Goal: Learn about a topic

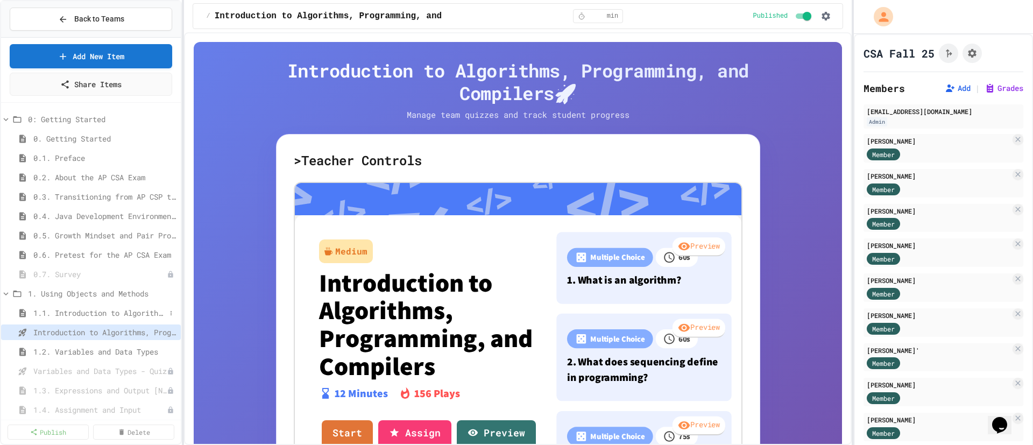
click at [58, 317] on span "1.1. Introduction to Algorithms, Programming, and Compilers" at bounding box center [99, 312] width 132 height 11
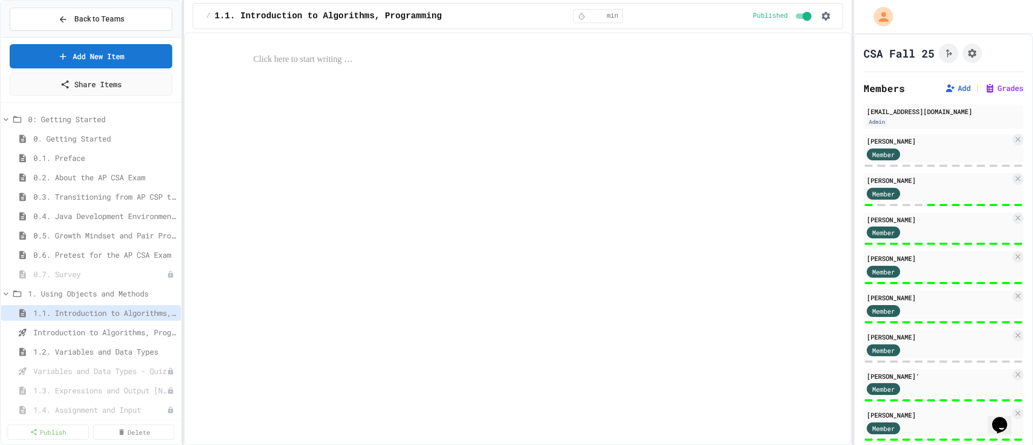
select select "***"
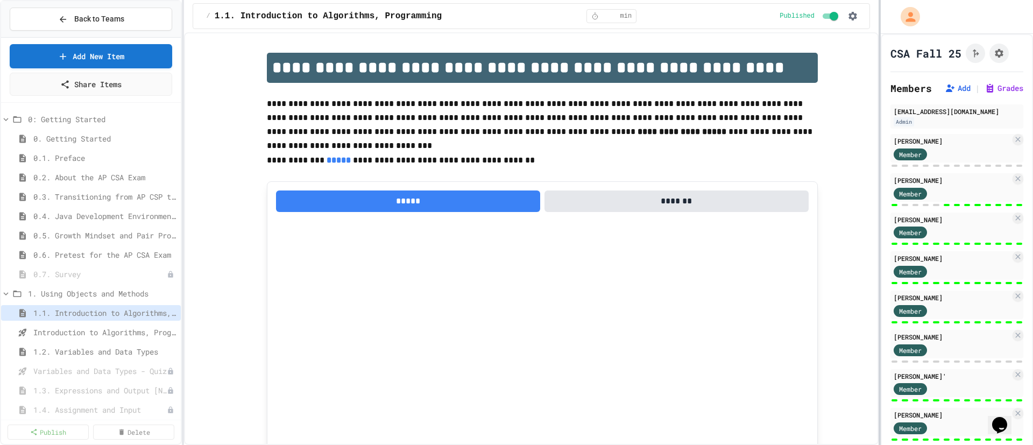
click at [891, 112] on div "**********" at bounding box center [516, 222] width 1033 height 445
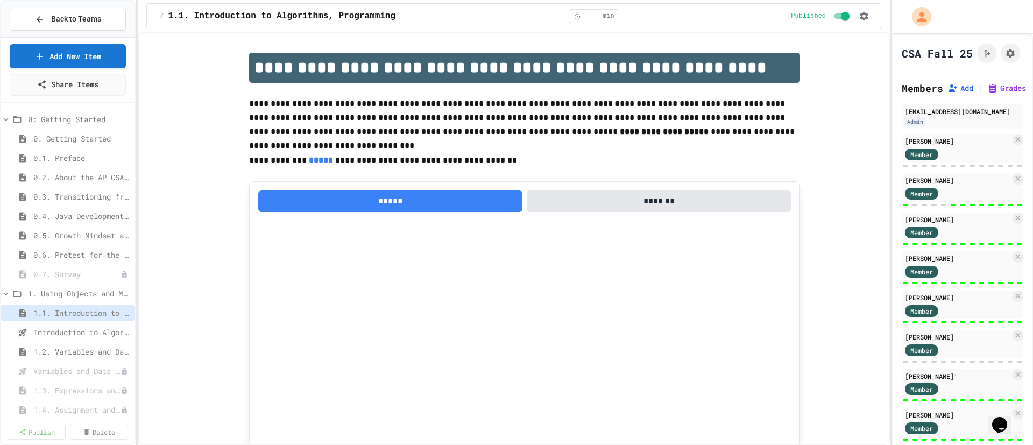
click at [138, 160] on div "**********" at bounding box center [516, 222] width 1033 height 445
click at [85, 334] on span "Introduction to Algorithms, Programming, and Compilers" at bounding box center [76, 332] width 86 height 11
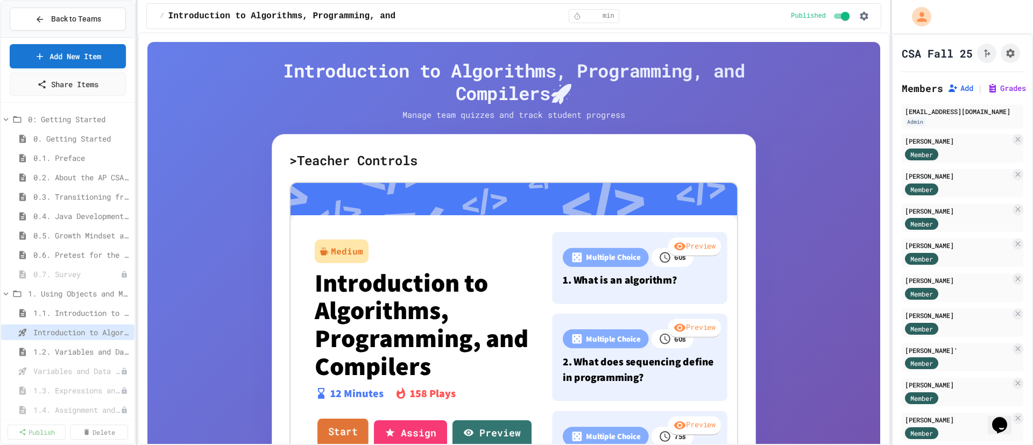
click at [328, 431] on link "Start" at bounding box center [343, 432] width 51 height 29
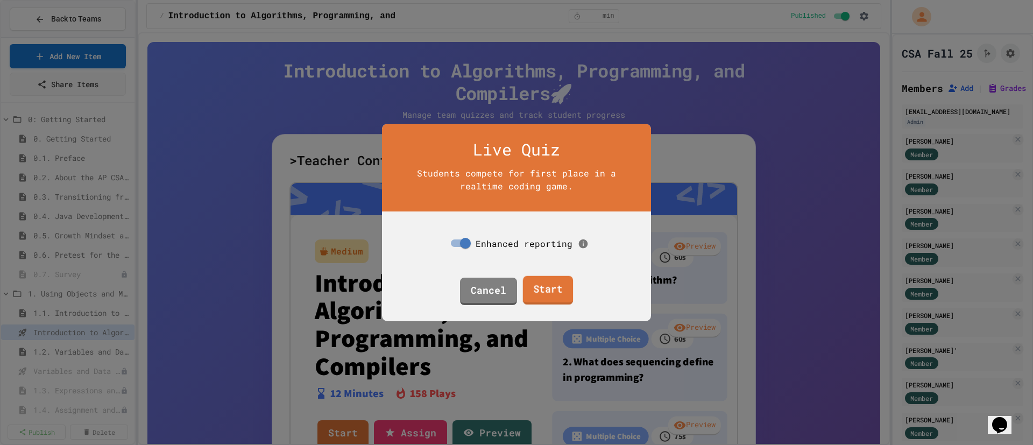
click at [543, 290] on link "Start" at bounding box center [547, 290] width 51 height 29
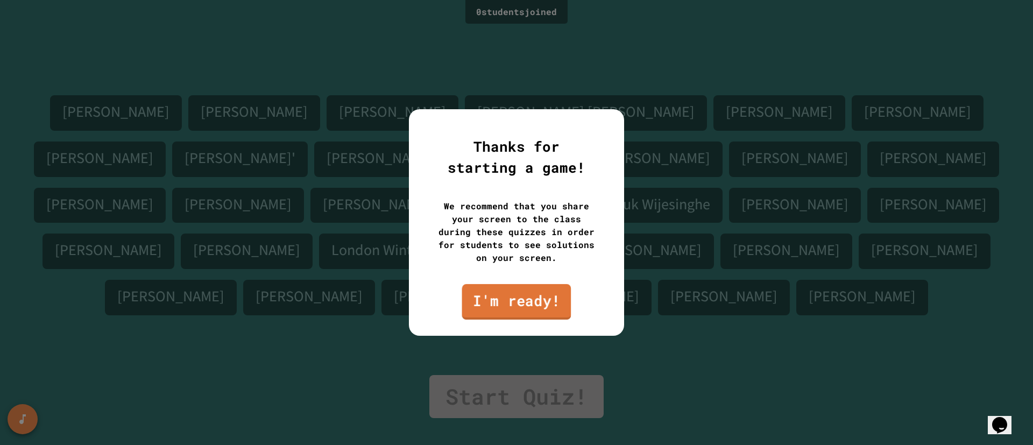
click at [524, 310] on link "I'm ready!" at bounding box center [516, 302] width 109 height 36
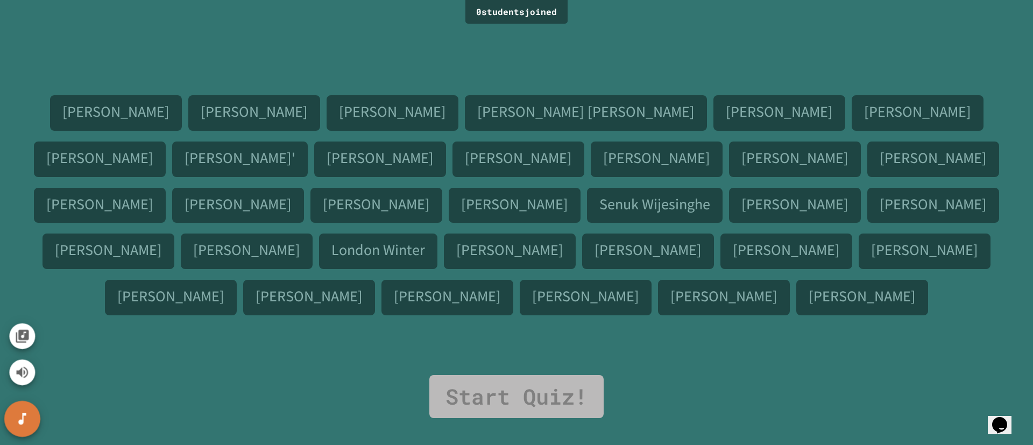
click at [36, 423] on button "SpeedDial basic example" at bounding box center [22, 419] width 36 height 36
click at [16, 421] on icon "SpeedDial basic example" at bounding box center [23, 419] width 16 height 16
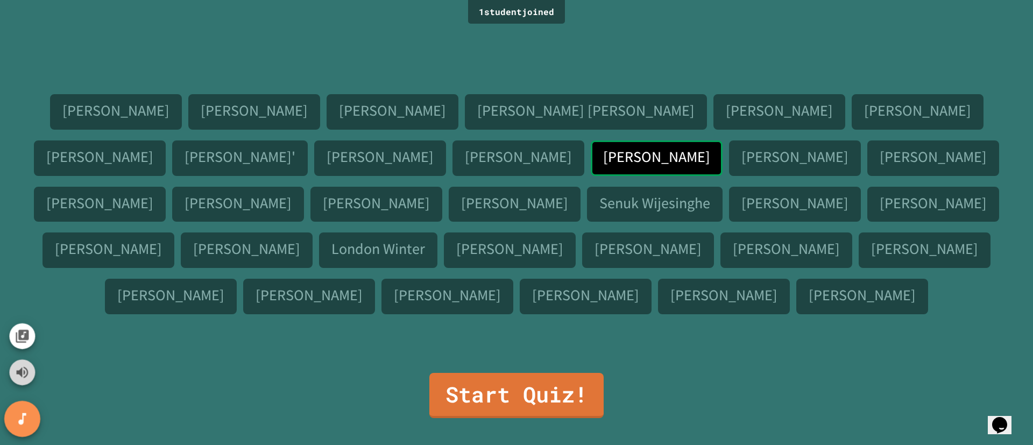
click at [26, 365] on icon "Mute music" at bounding box center [23, 373] width 16 height 16
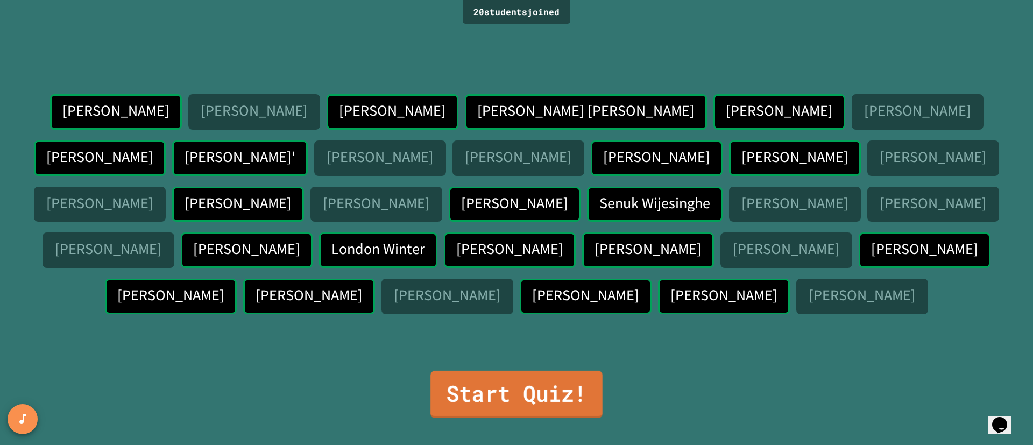
click at [498, 403] on link "Start Quiz!" at bounding box center [516, 394] width 172 height 47
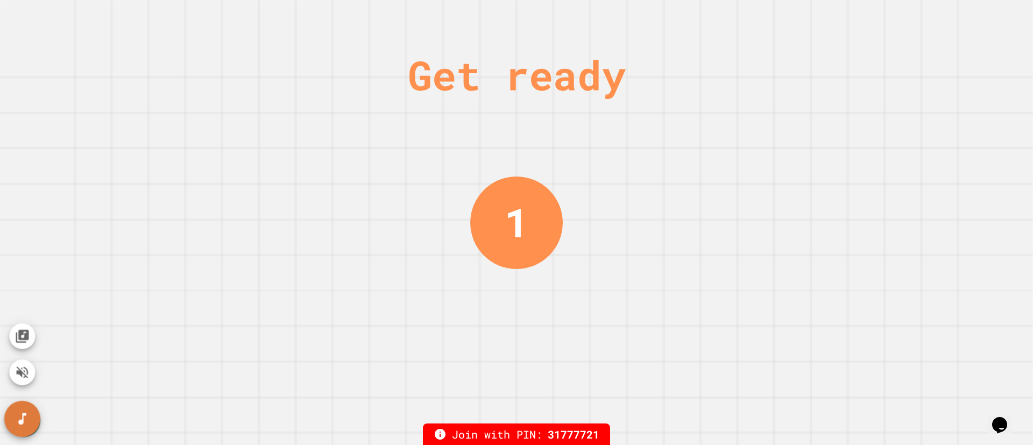
click at [25, 422] on icon "SpeedDial basic example" at bounding box center [23, 419] width 16 height 16
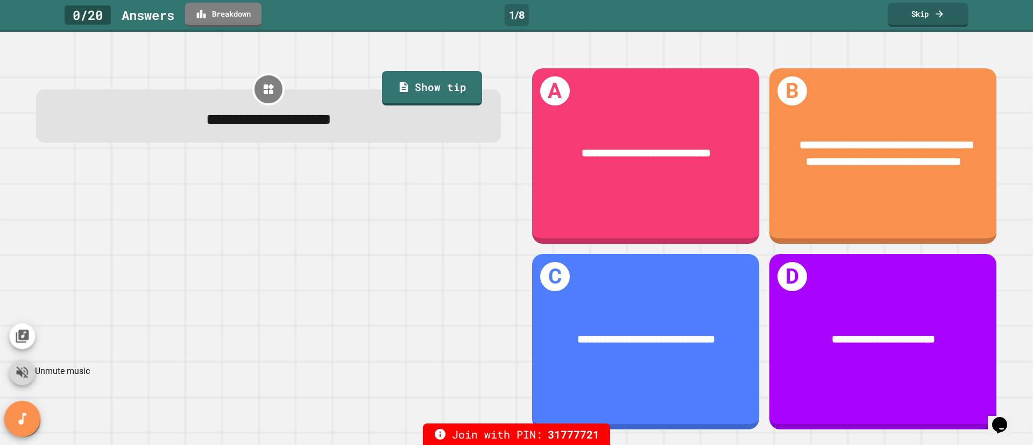
click at [25, 376] on icon "Unmute music" at bounding box center [23, 372] width 12 height 12
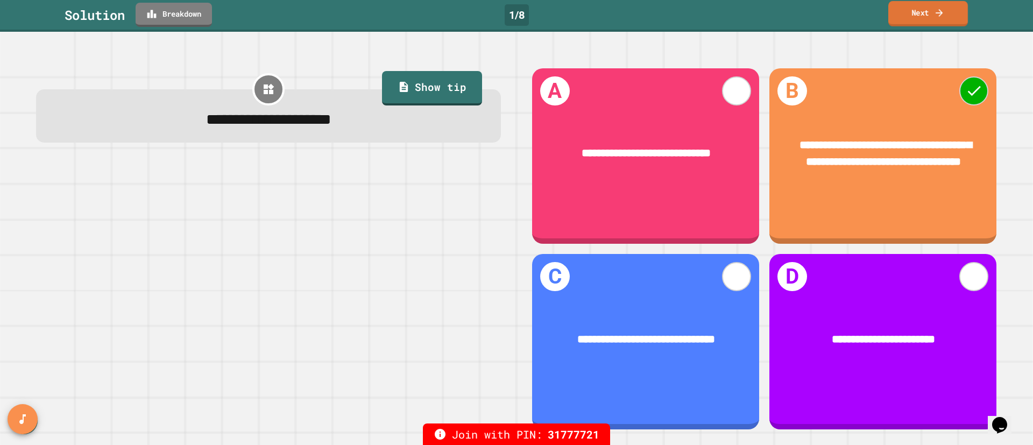
click at [924, 14] on link "Next" at bounding box center [928, 13] width 80 height 25
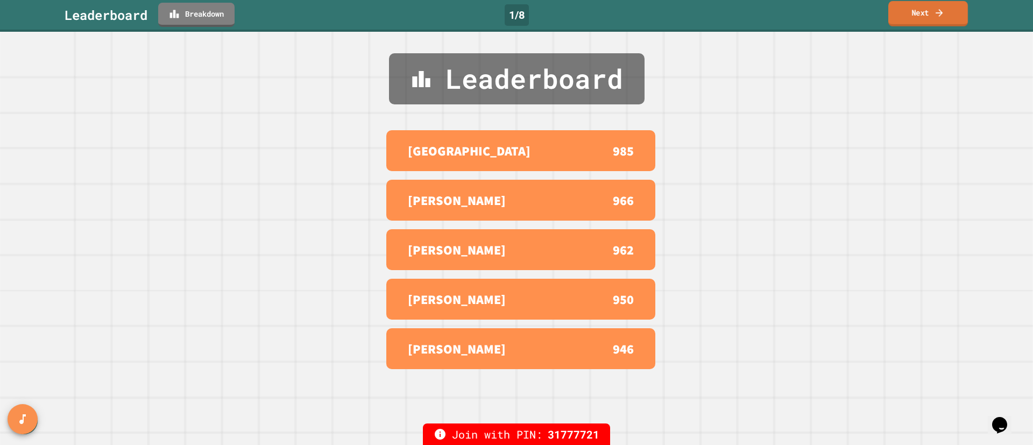
click at [919, 16] on link "Next" at bounding box center [928, 13] width 80 height 25
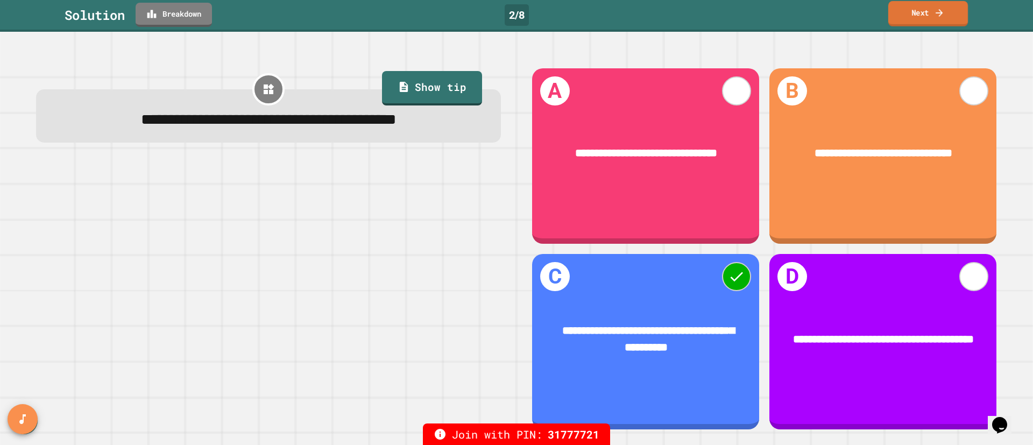
click at [919, 19] on link "Next" at bounding box center [928, 13] width 80 height 25
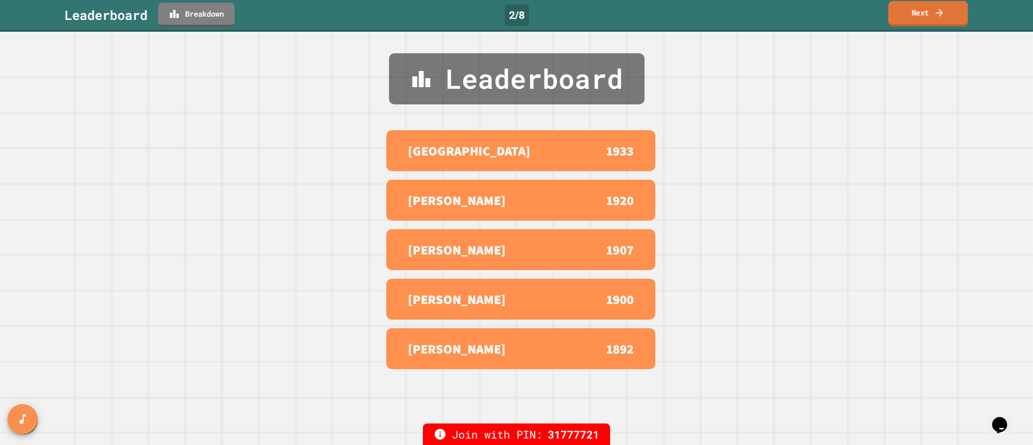
click at [908, 15] on link "Next" at bounding box center [928, 13] width 80 height 25
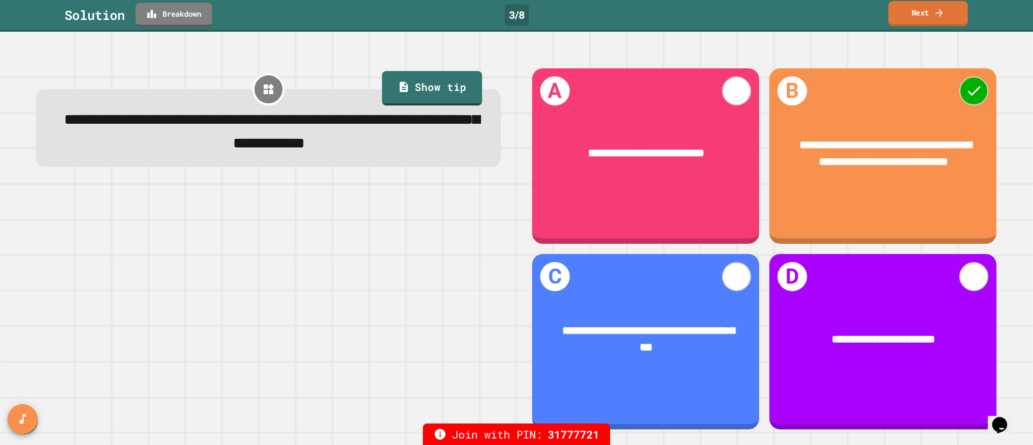
click at [937, 19] on link "Next" at bounding box center [928, 13] width 80 height 25
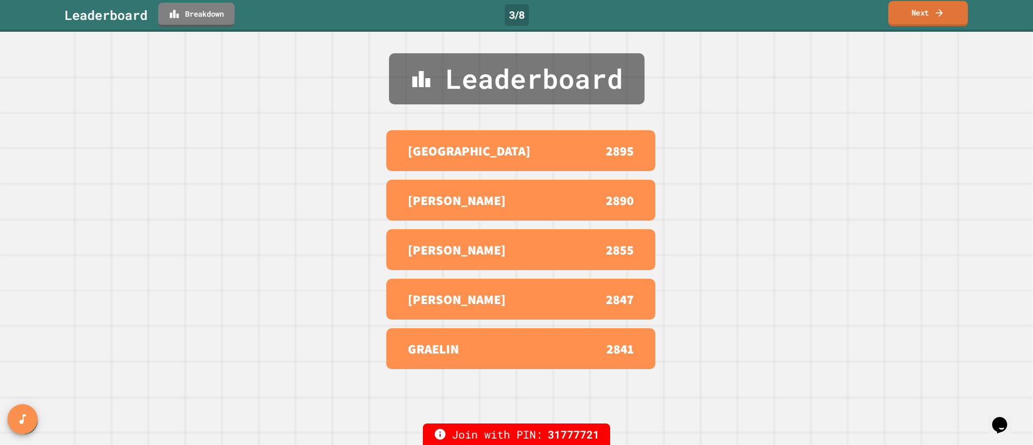
click at [926, 11] on link "Next" at bounding box center [928, 13] width 80 height 25
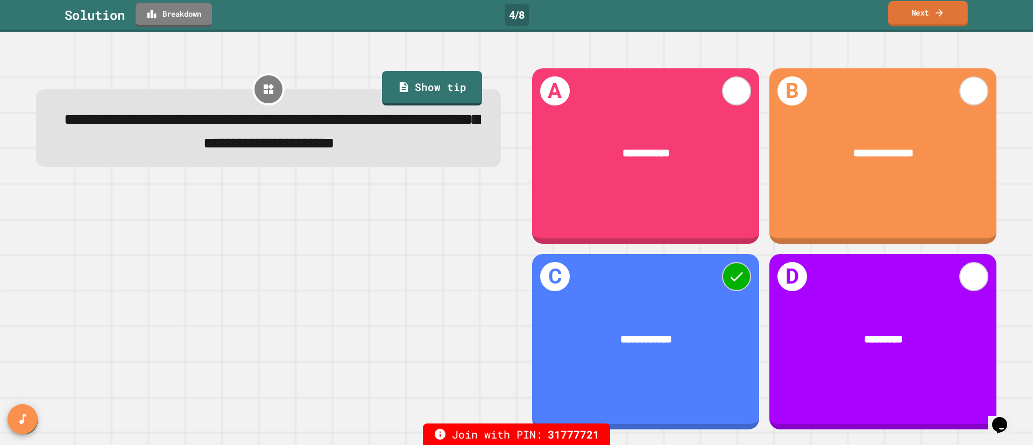
click at [923, 13] on link "Next" at bounding box center [928, 13] width 80 height 25
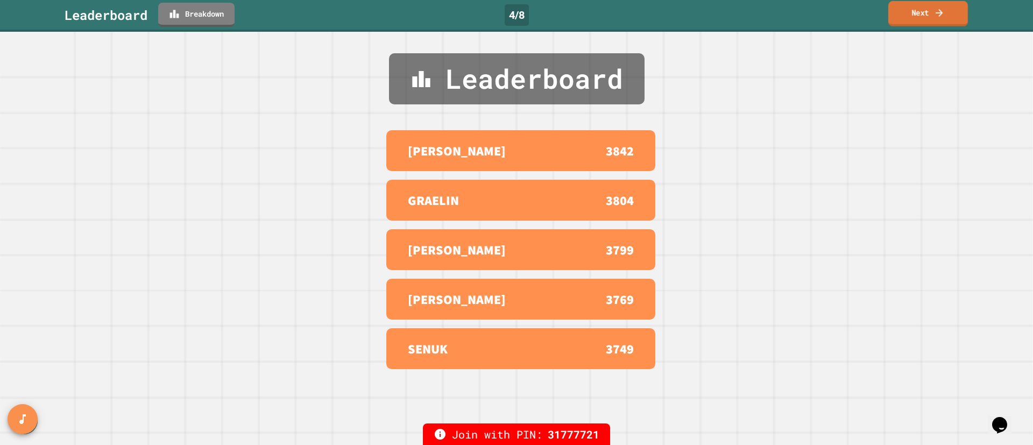
click at [935, 17] on icon at bounding box center [939, 12] width 11 height 11
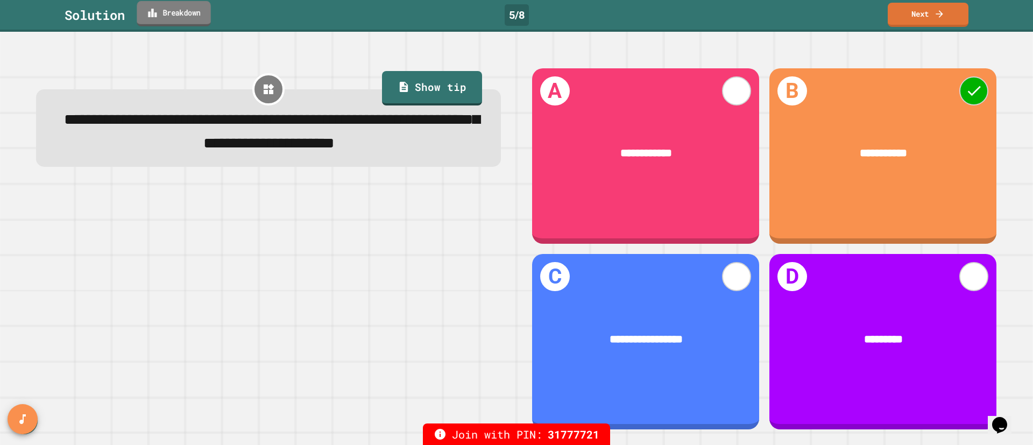
click at [190, 18] on link "Breakdown" at bounding box center [174, 13] width 74 height 25
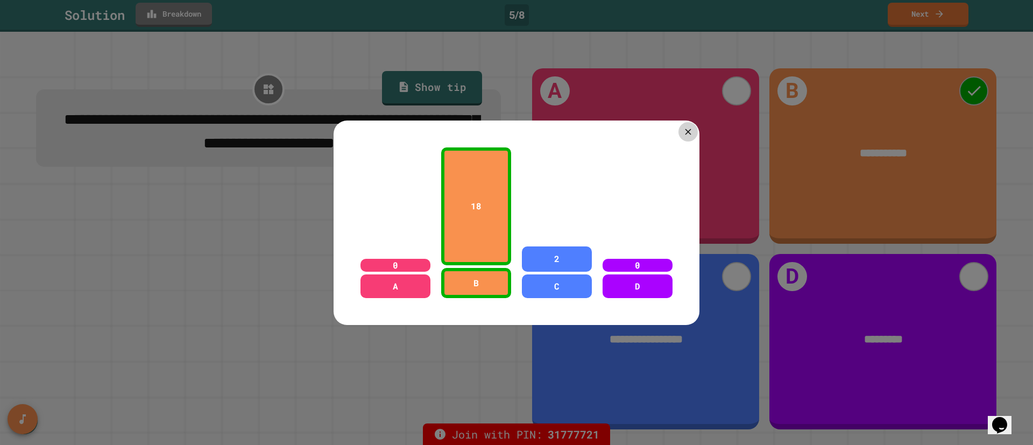
click at [689, 132] on icon at bounding box center [688, 132] width 6 height 6
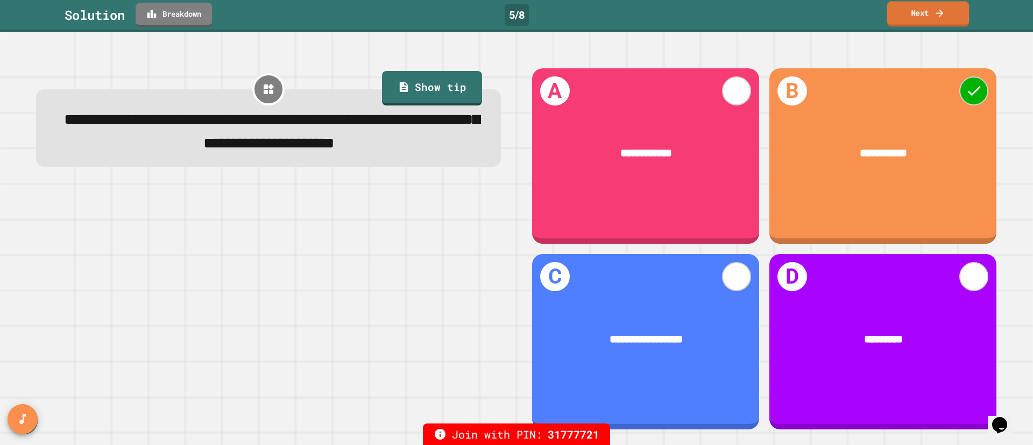
click at [938, 18] on link "Next" at bounding box center [928, 13] width 82 height 25
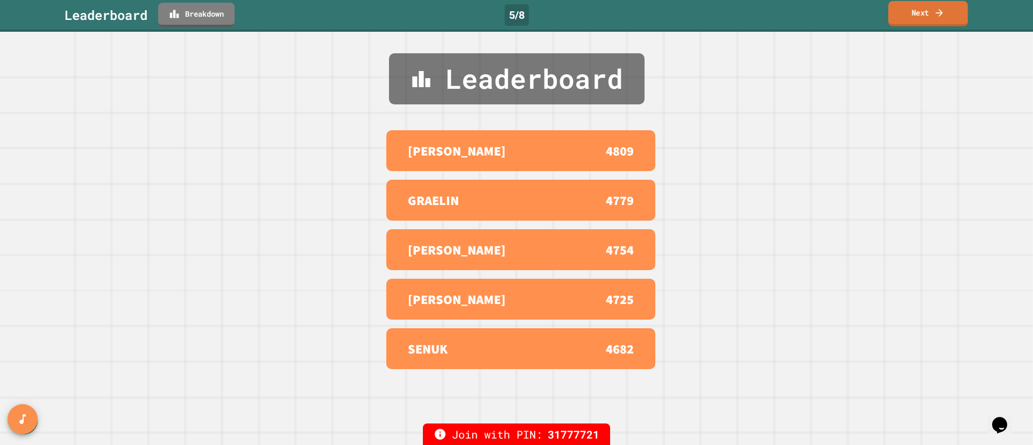
click at [942, 20] on link "Next" at bounding box center [928, 13] width 80 height 25
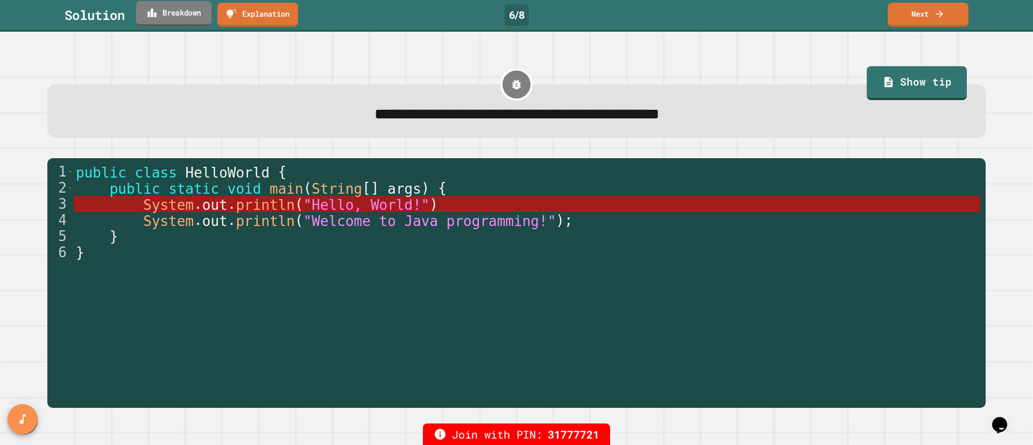
click at [176, 22] on link "Breakdown" at bounding box center [173, 13] width 75 height 25
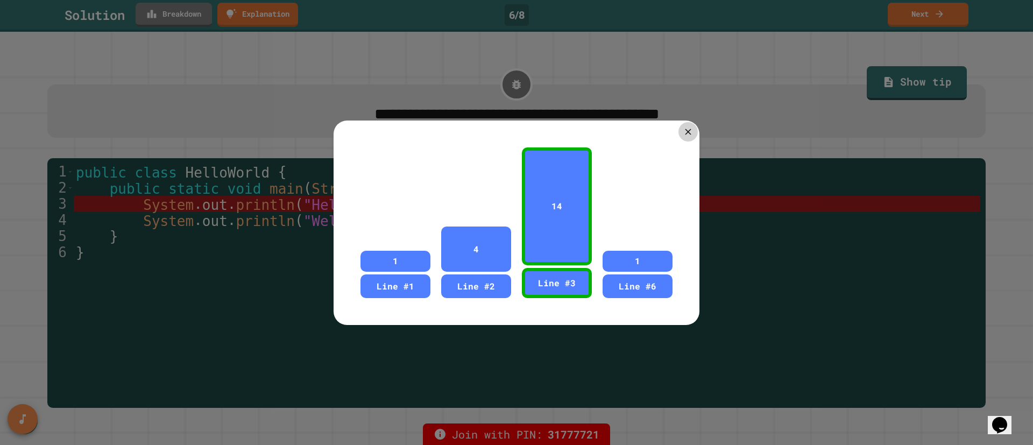
click at [689, 132] on icon at bounding box center [688, 131] width 10 height 10
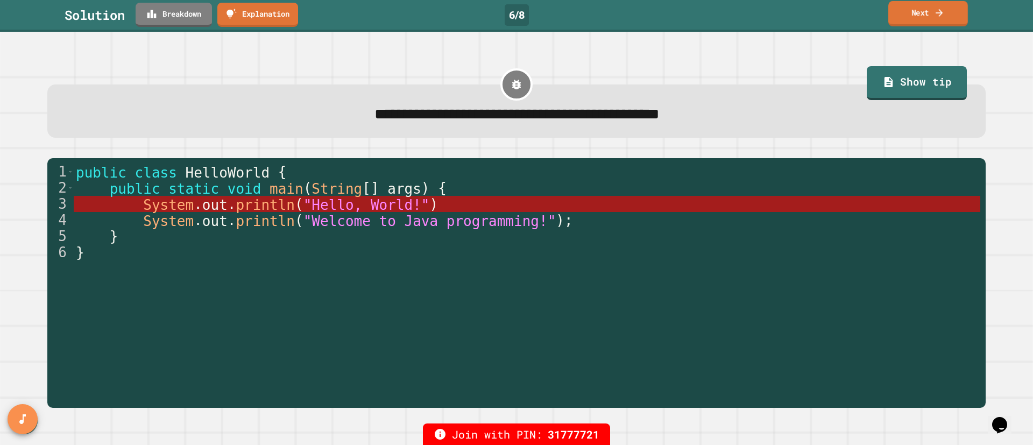
click at [934, 17] on icon at bounding box center [939, 12] width 11 height 11
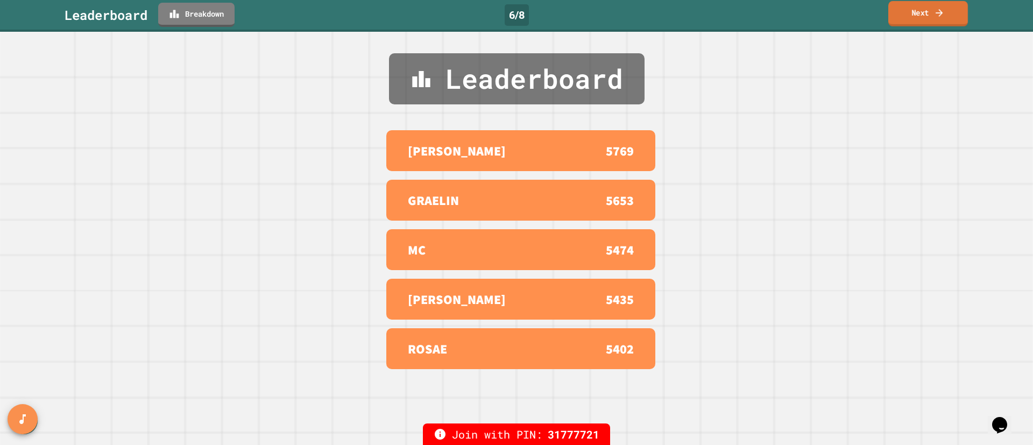
click at [936, 15] on icon at bounding box center [939, 12] width 11 height 11
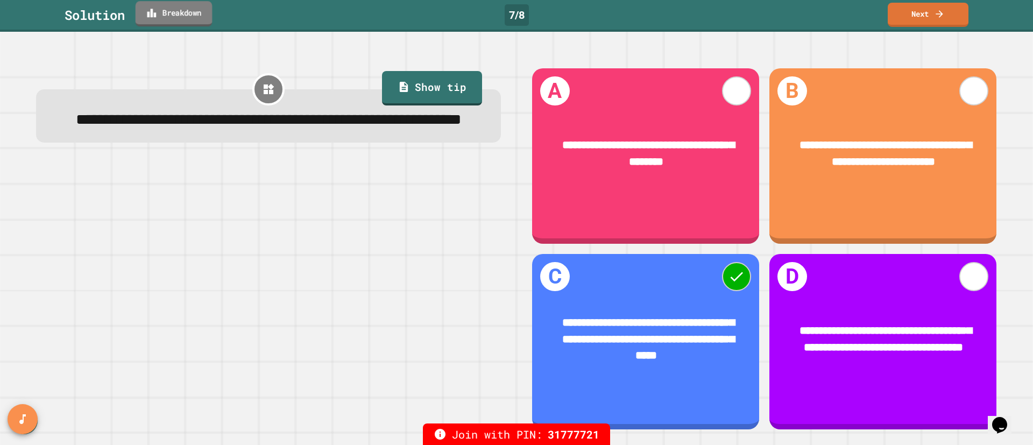
click at [178, 19] on link "Breakdown" at bounding box center [174, 13] width 77 height 25
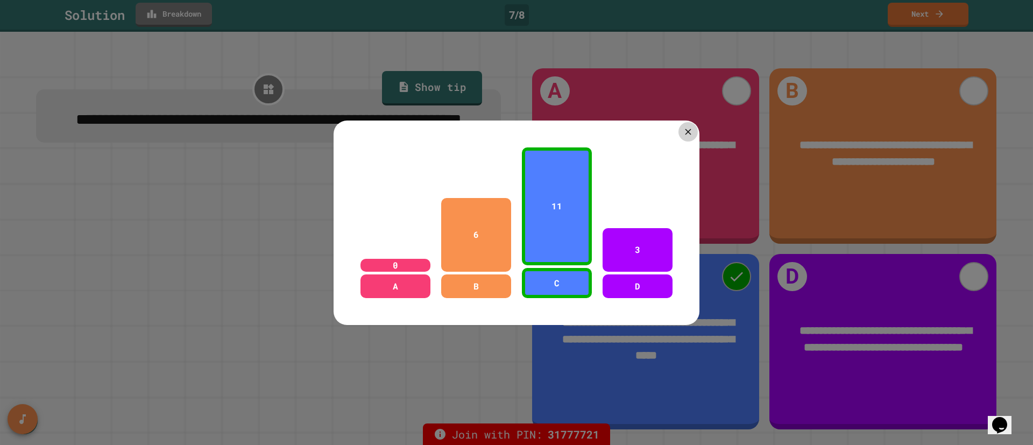
click at [688, 132] on icon at bounding box center [688, 132] width 6 height 6
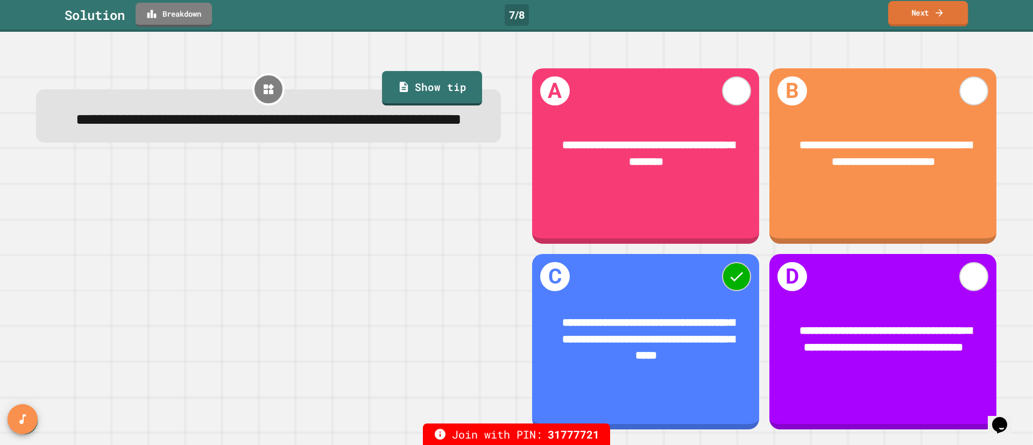
click at [931, 25] on link "Next" at bounding box center [928, 13] width 80 height 25
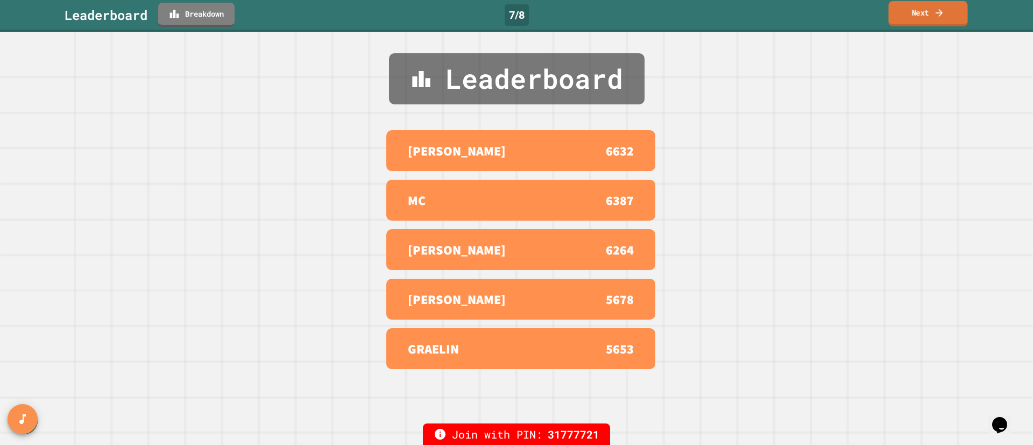
click at [920, 16] on link "Next" at bounding box center [927, 13] width 79 height 25
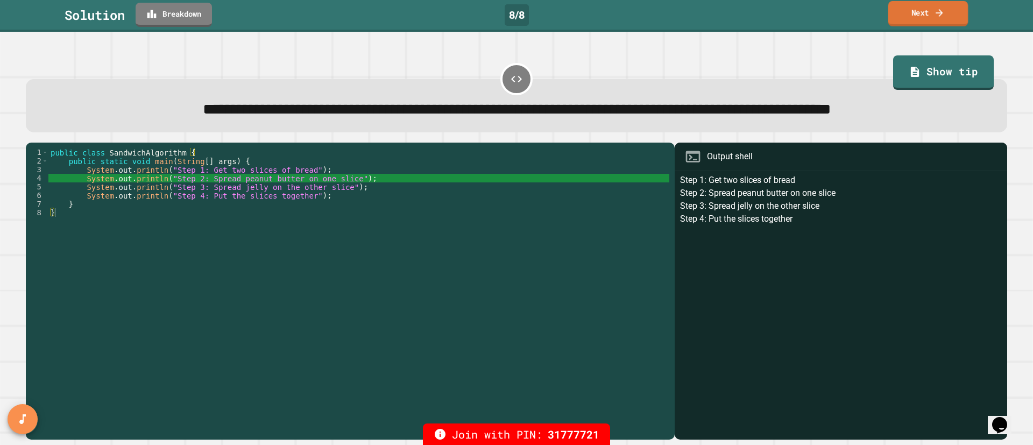
click at [913, 16] on link "Next" at bounding box center [928, 13] width 80 height 25
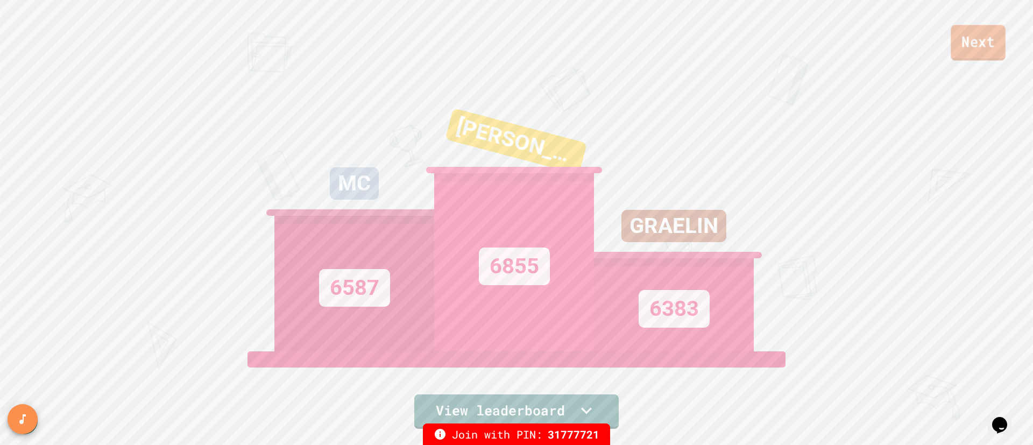
click at [975, 47] on link "Next" at bounding box center [977, 43] width 55 height 36
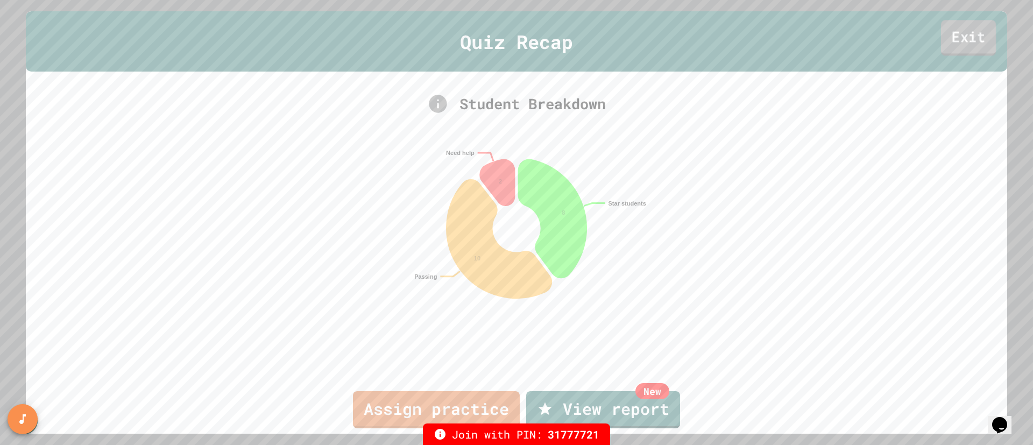
click at [954, 36] on link "Exit" at bounding box center [968, 38] width 55 height 36
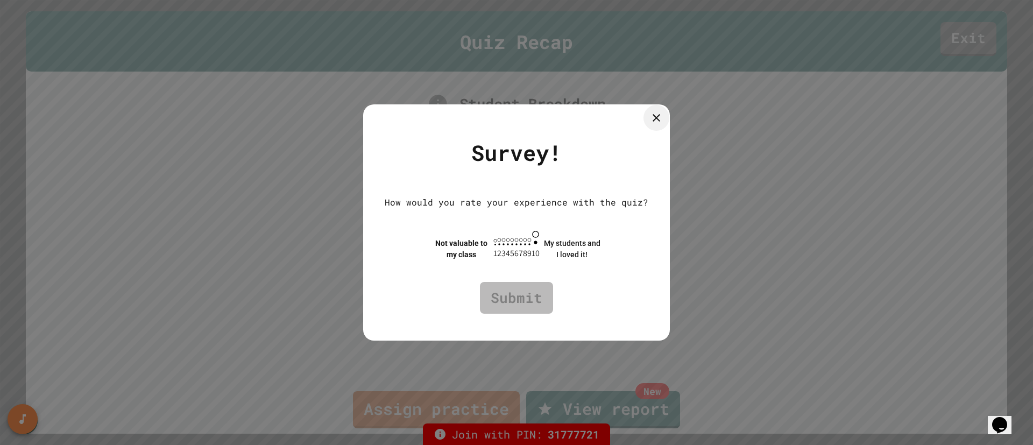
click at [660, 114] on icon at bounding box center [656, 118] width 8 height 8
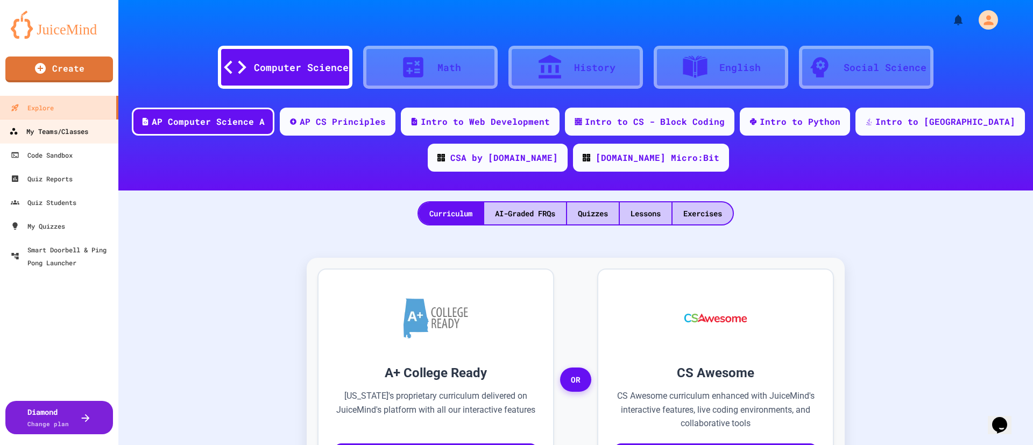
click at [68, 131] on div "My Teams/Classes" at bounding box center [48, 131] width 79 height 13
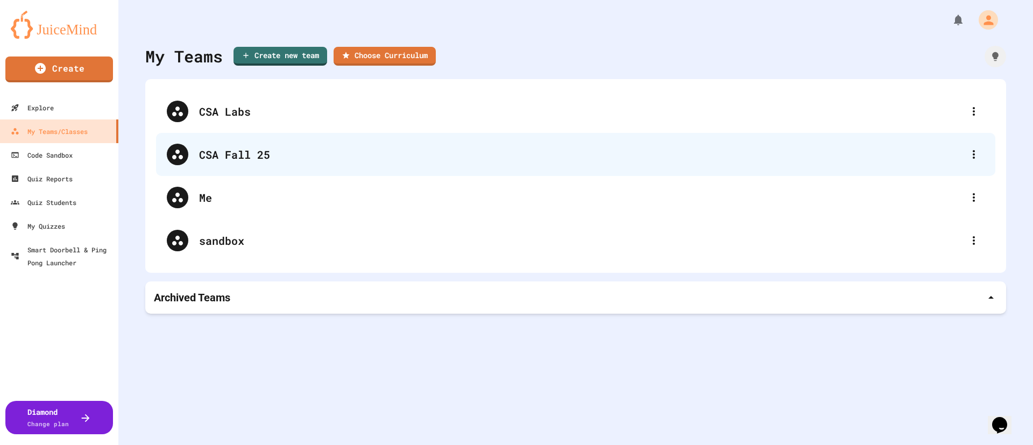
click at [293, 160] on div "CSA Fall 25" at bounding box center [581, 154] width 764 height 16
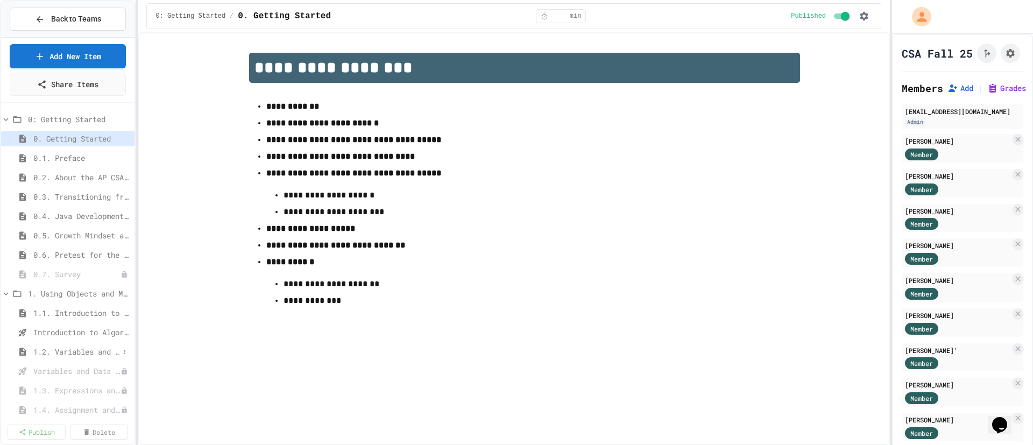
click at [63, 352] on span "1.2. Variables and Data Types" at bounding box center [76, 351] width 86 height 11
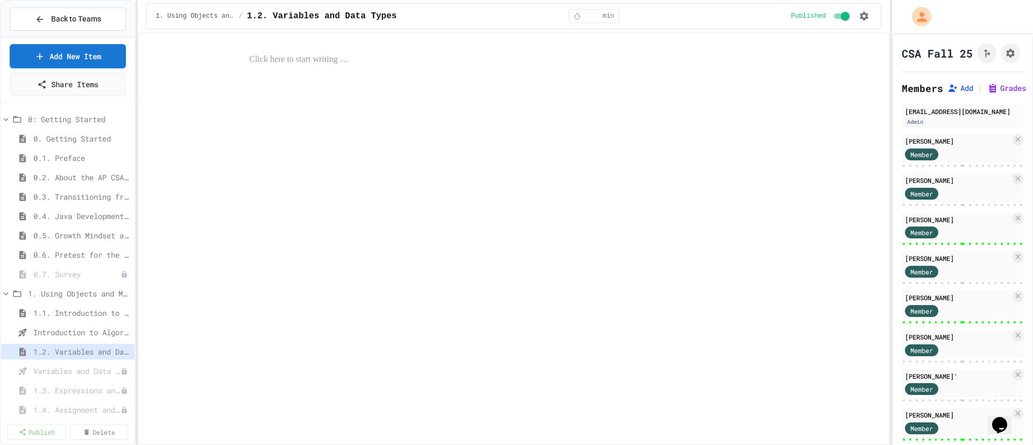
select select "***"
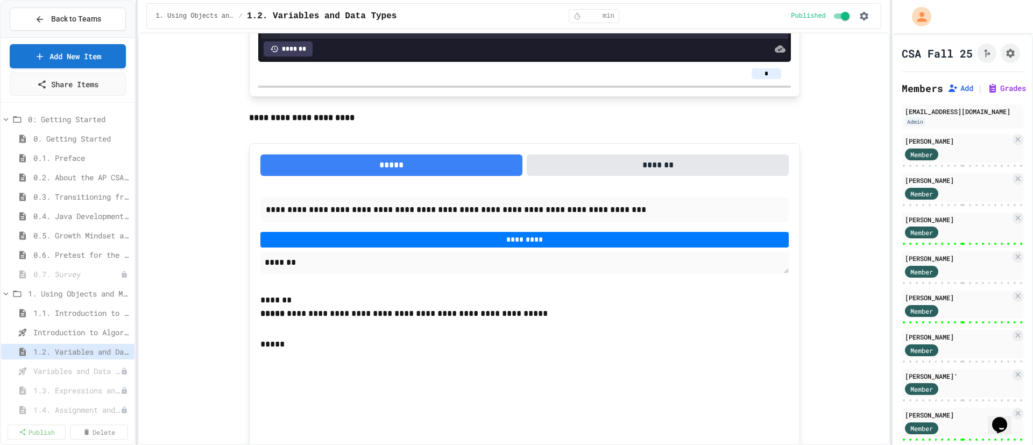
scroll to position [9601, 0]
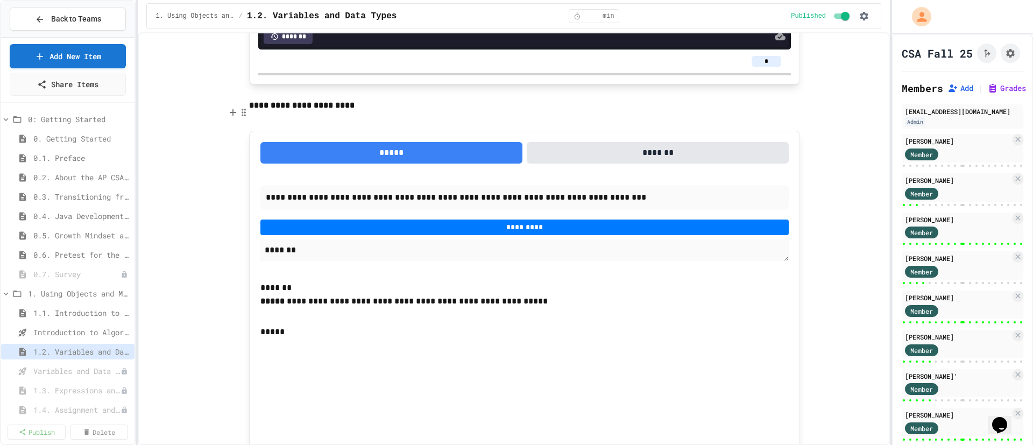
type textarea "*"
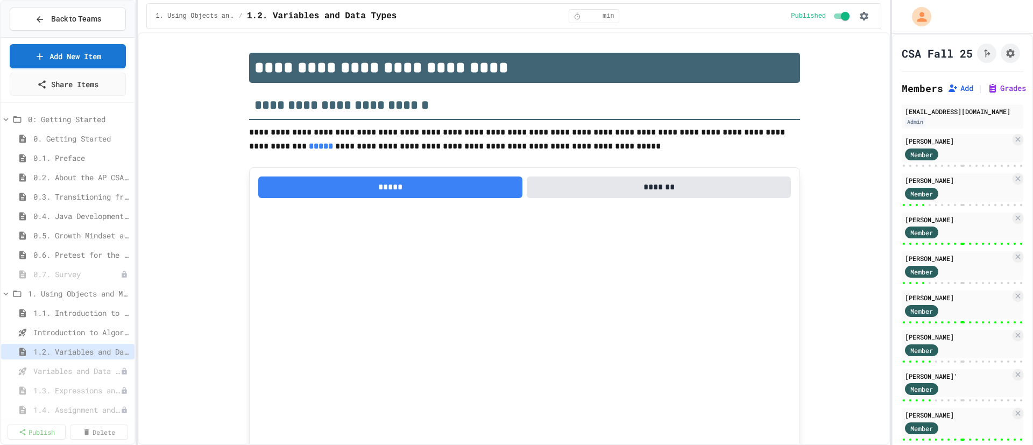
select select "***"
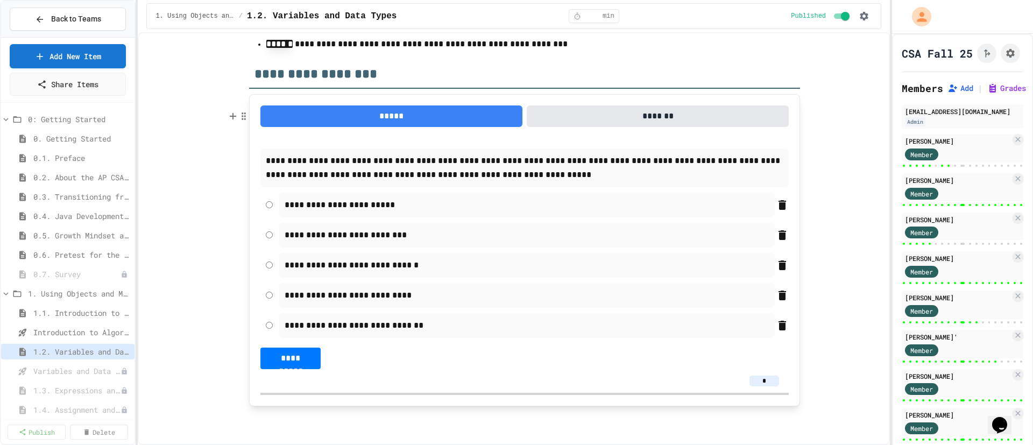
type textarea "*"
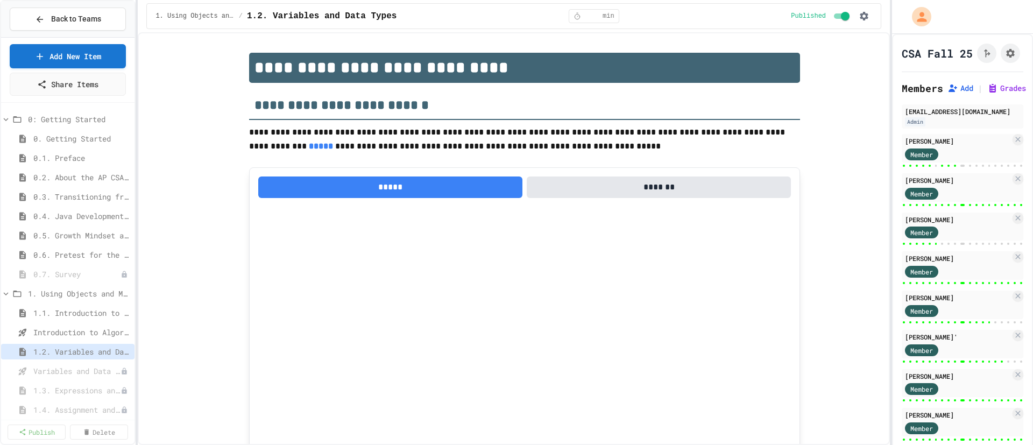
select select "***"
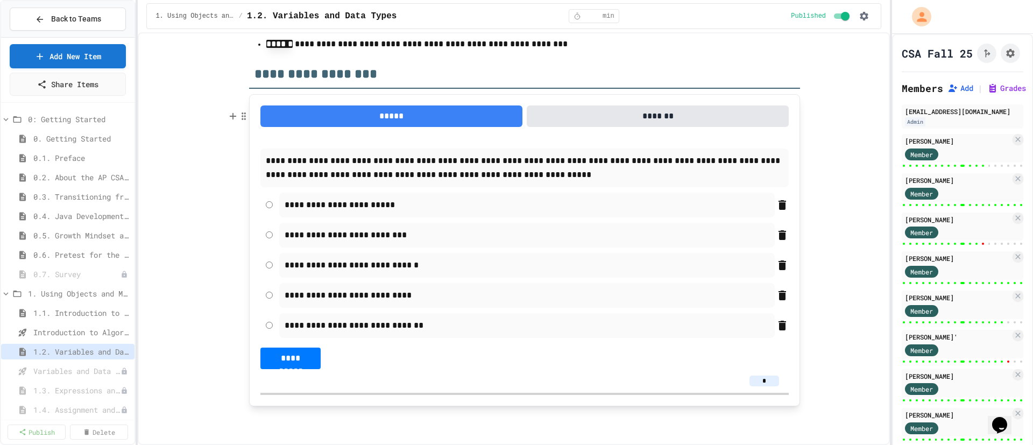
type textarea "*"
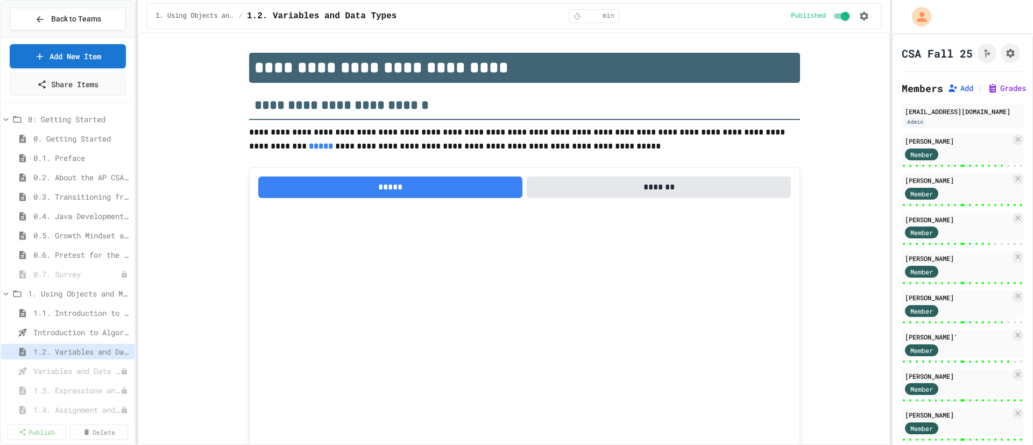
select select "***"
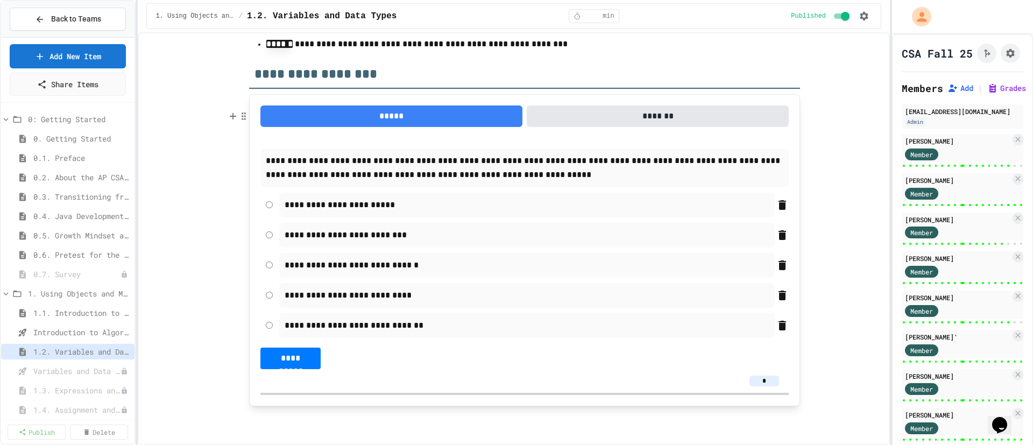
type textarea "*"
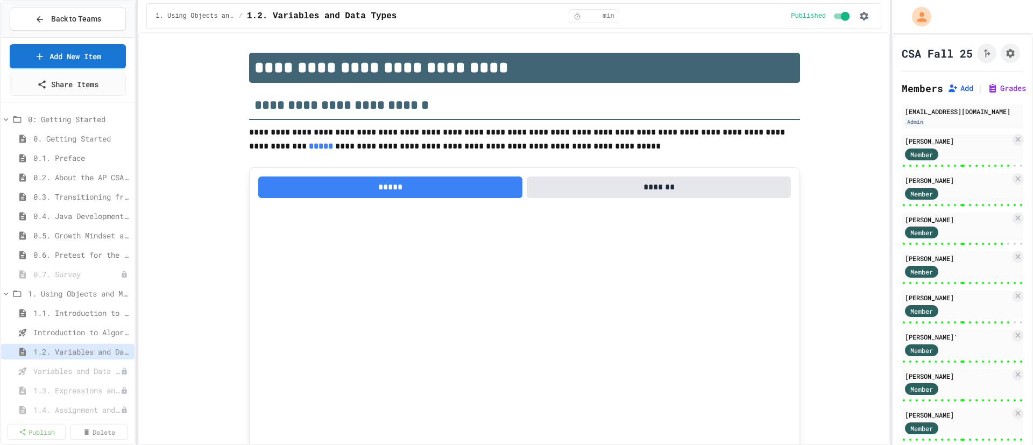
select select "***"
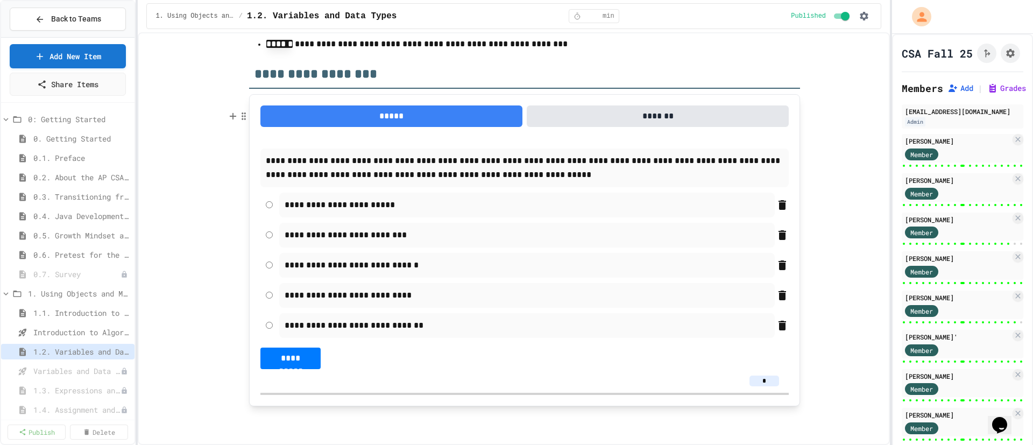
type textarea "*"
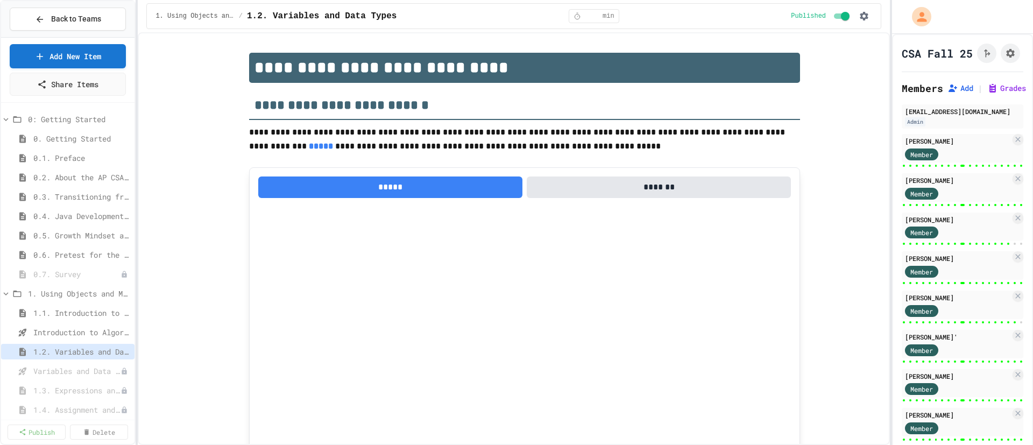
select select "***"
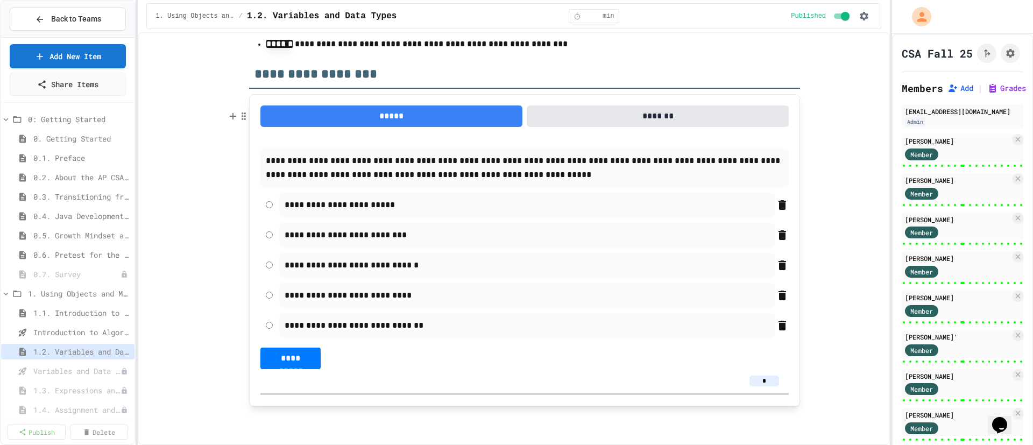
type textarea "*"
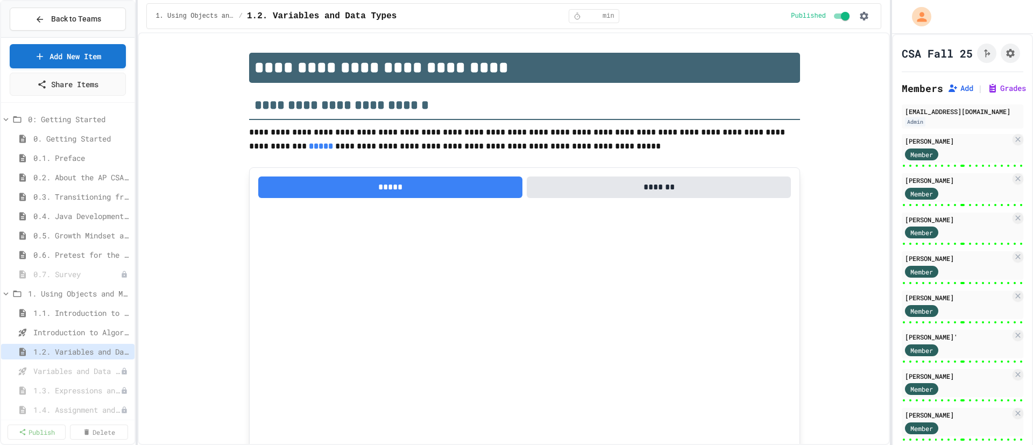
select select "***"
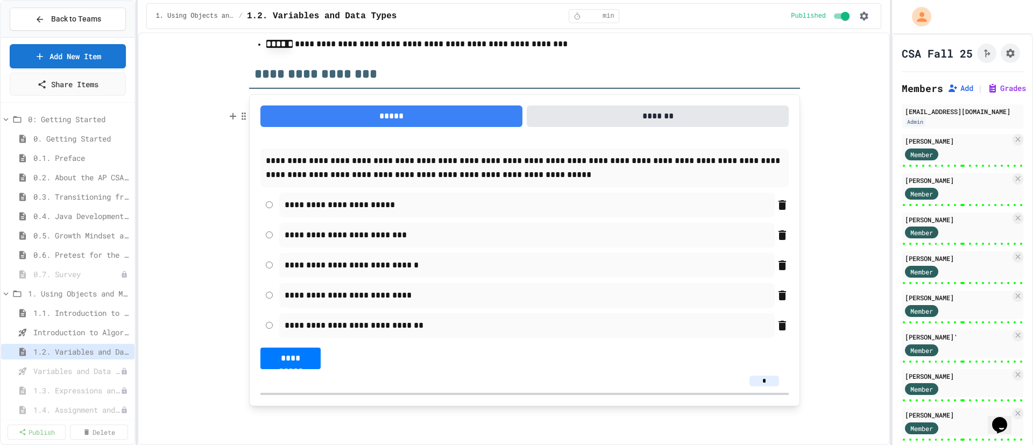
type textarea "*"
